Goal: Transaction & Acquisition: Obtain resource

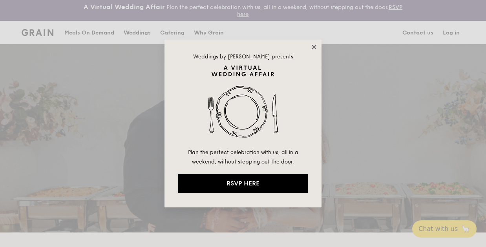
click at [313, 48] on icon at bounding box center [314, 47] width 4 height 4
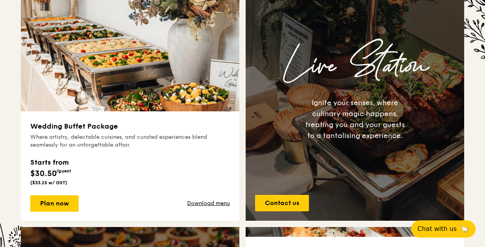
scroll to position [425, 0]
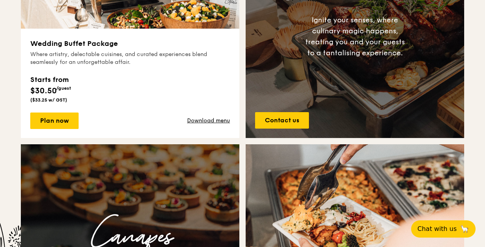
click at [157, 134] on div "Wedding Buffet Package Where artistry, delectable cuisines, and curated experie…" at bounding box center [130, 84] width 218 height 110
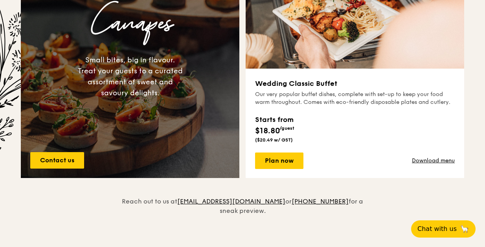
scroll to position [639, 0]
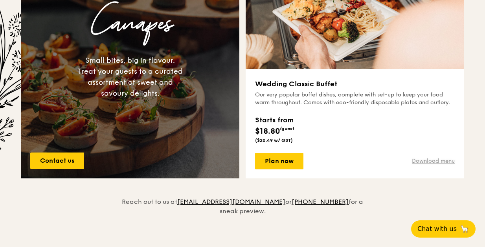
click at [433, 157] on link "Download menu" at bounding box center [433, 161] width 43 height 8
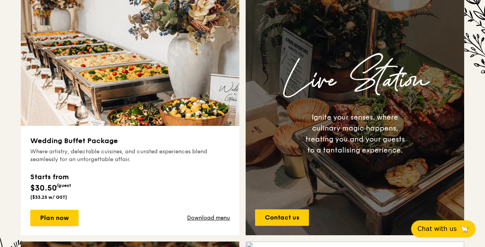
scroll to position [411, 0]
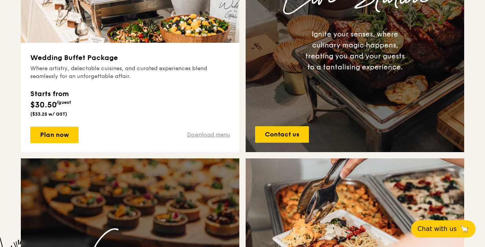
click at [221, 136] on link "Download menu" at bounding box center [208, 135] width 43 height 8
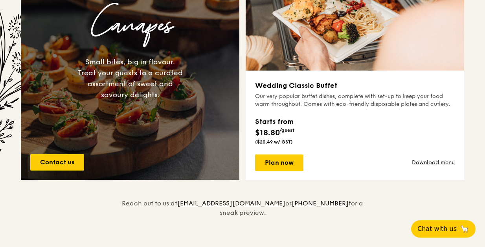
scroll to position [668, 0]
